Goal: Task Accomplishment & Management: Use online tool/utility

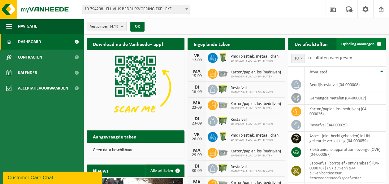
click at [366, 44] on span "Ophaling aanvragen" at bounding box center [357, 44] width 33 height 4
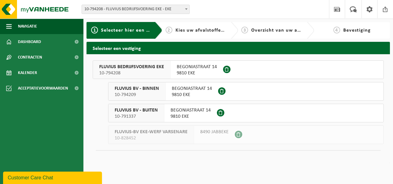
click at [212, 90] on div "BEGONIASTRAAT 14 9810 EKE" at bounding box center [192, 91] width 53 height 18
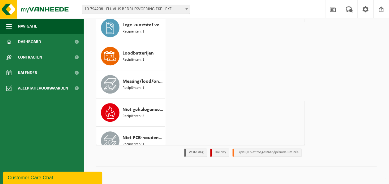
scroll to position [24, 0]
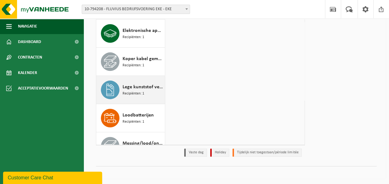
click at [135, 91] on span "Recipiënten: 1" at bounding box center [133, 94] width 22 height 6
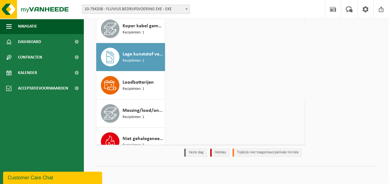
scroll to position [47, 0]
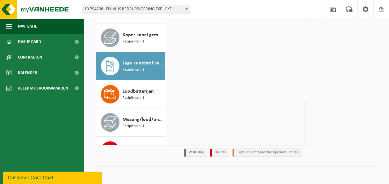
click at [134, 64] on span "Lege kunststof verpakkingen van gevaarlijke stoffen" at bounding box center [142, 62] width 41 height 7
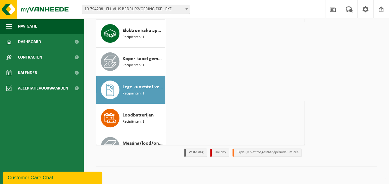
scroll to position [0, 0]
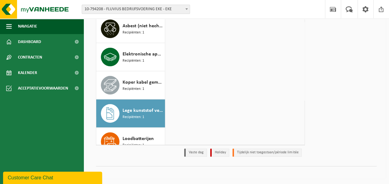
click at [112, 109] on icon at bounding box center [109, 113] width 7 height 12
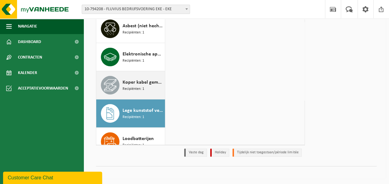
scroll to position [31, 0]
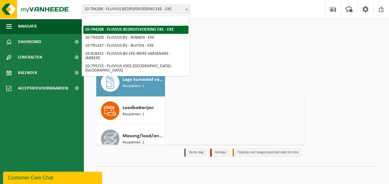
click at [187, 9] on b at bounding box center [186, 9] width 2 height 2
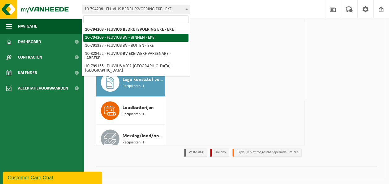
select select "30991"
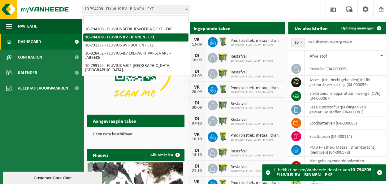
click at [186, 9] on b at bounding box center [186, 9] width 2 height 2
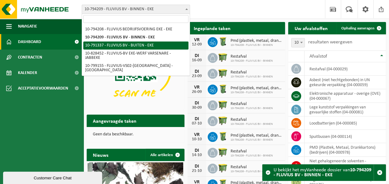
select select "30190"
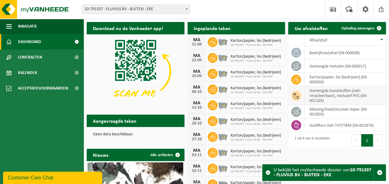
click at [329, 97] on td "gemengde kunststoffen (niet-recycleerbaar), exclusief PVC (04-001169)" at bounding box center [344, 95] width 81 height 19
click at [358, 91] on td "gemengde kunststoffen (niet-recycleerbaar), exclusief PVC (04-001169)" at bounding box center [344, 95] width 81 height 19
click at [364, 25] on link "Ophaling aanvragen" at bounding box center [360, 28] width 49 height 12
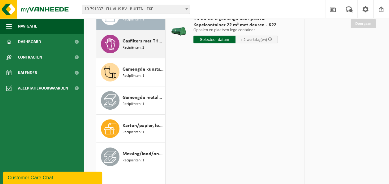
scroll to position [62, 0]
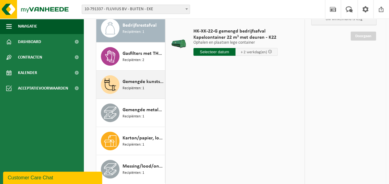
click at [148, 86] on div "Gemengde kunststoffen (niet-recycleerbaar), exclusief PVC Recipiënten: 1" at bounding box center [142, 84] width 41 height 19
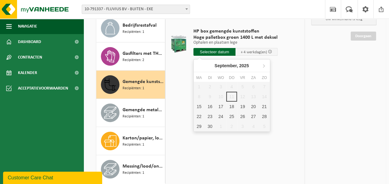
click at [221, 51] on input "text" at bounding box center [214, 52] width 42 height 8
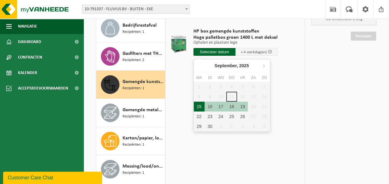
click at [201, 109] on div "15" at bounding box center [199, 106] width 11 height 10
type input "Van 2025-09-15"
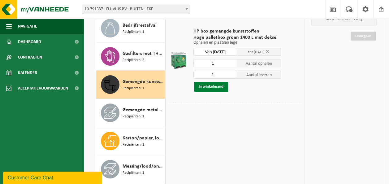
click at [215, 88] on button "In winkelmand" at bounding box center [211, 87] width 34 height 10
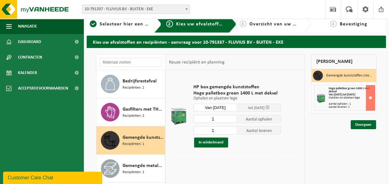
scroll to position [0, 0]
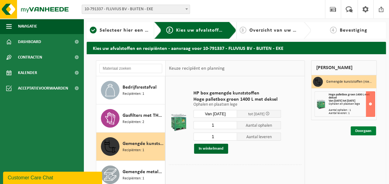
click at [363, 130] on link "Doorgaan" at bounding box center [362, 130] width 25 height 9
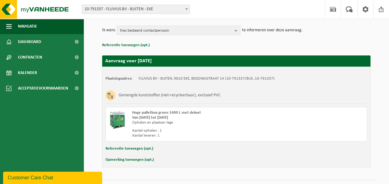
scroll to position [86, 0]
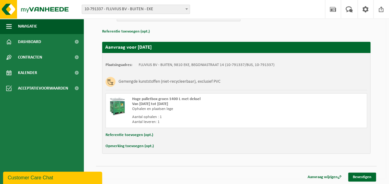
click at [150, 145] on button "Opmerking toevoegen (opt.)" at bounding box center [129, 146] width 48 height 8
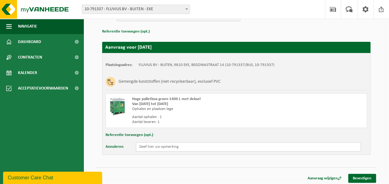
click at [150, 145] on input "text" at bounding box center [248, 146] width 225 height 9
click at [197, 145] on input "PALLETBOX STAAT BINNEN" at bounding box center [248, 146] width 225 height 9
type input "PALLETBOX STAAT BINNEN IN MAGAZIJN"
click at [361, 178] on link "Bevestigen" at bounding box center [362, 178] width 28 height 9
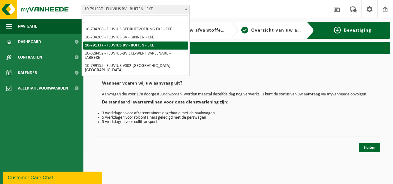
click at [188, 9] on span at bounding box center [186, 9] width 6 height 8
click at [186, 6] on span at bounding box center [186, 9] width 6 height 8
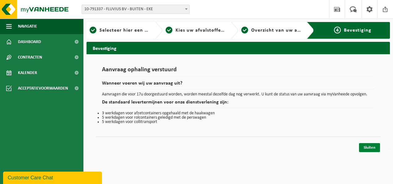
click at [369, 145] on link "Sluiten" at bounding box center [369, 147] width 21 height 9
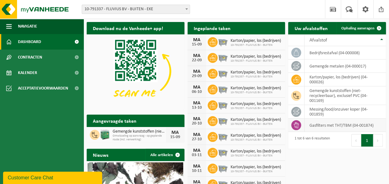
click at [336, 125] on td "gasfilters met THT/TBM (04-001874)" at bounding box center [344, 124] width 81 height 13
click at [359, 28] on span "Ophaling aanvragen" at bounding box center [357, 28] width 33 height 4
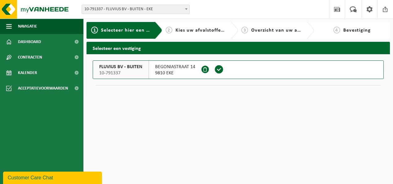
click at [220, 70] on span at bounding box center [219, 69] width 9 height 9
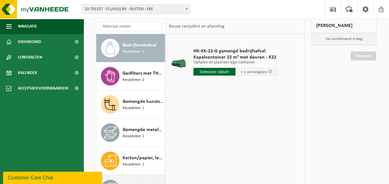
scroll to position [25, 0]
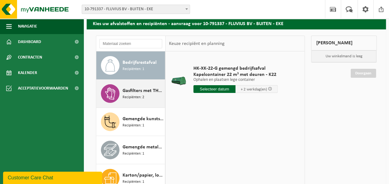
click at [142, 94] on span "Recipiënten: 2" at bounding box center [133, 97] width 22 height 6
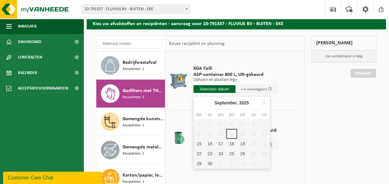
click at [219, 90] on input "text" at bounding box center [214, 89] width 42 height 8
click at [200, 144] on div "15" at bounding box center [199, 144] width 11 height 10
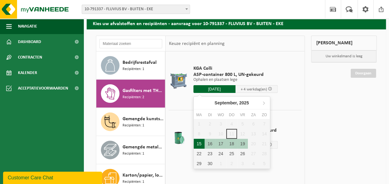
type input "Van [DATE]"
type input "[DATE]"
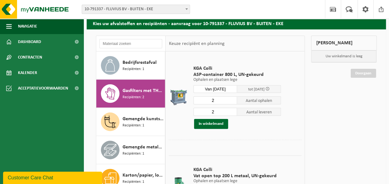
click at [220, 98] on input "2" at bounding box center [215, 100] width 44 height 8
type input "1"
click at [222, 113] on input "2" at bounding box center [215, 112] width 44 height 8
type input "1"
click at [219, 122] on button "In winkelmand" at bounding box center [211, 124] width 34 height 10
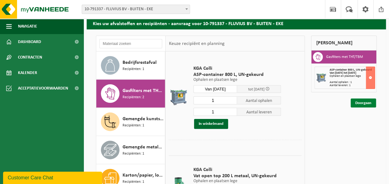
click at [365, 102] on link "Doorgaan" at bounding box center [362, 102] width 25 height 9
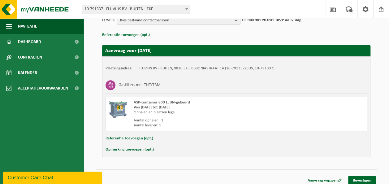
scroll to position [86, 0]
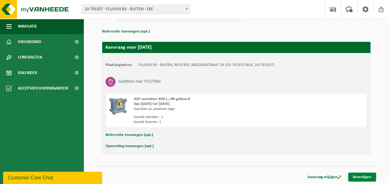
click at [359, 175] on link "Bevestigen" at bounding box center [362, 176] width 28 height 9
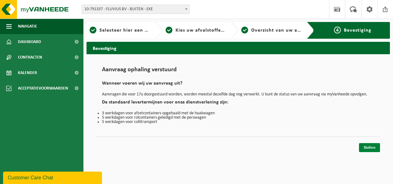
click at [369, 147] on link "Sluiten" at bounding box center [369, 147] width 21 height 9
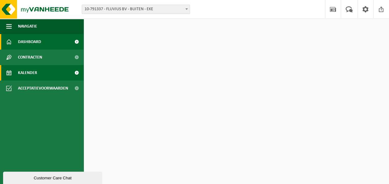
click at [54, 72] on link "Kalender" at bounding box center [42, 72] width 84 height 15
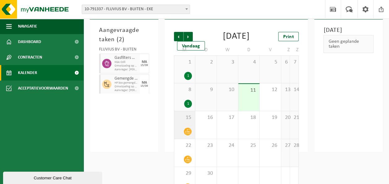
scroll to position [24, 0]
